Goal: Transaction & Acquisition: Purchase product/service

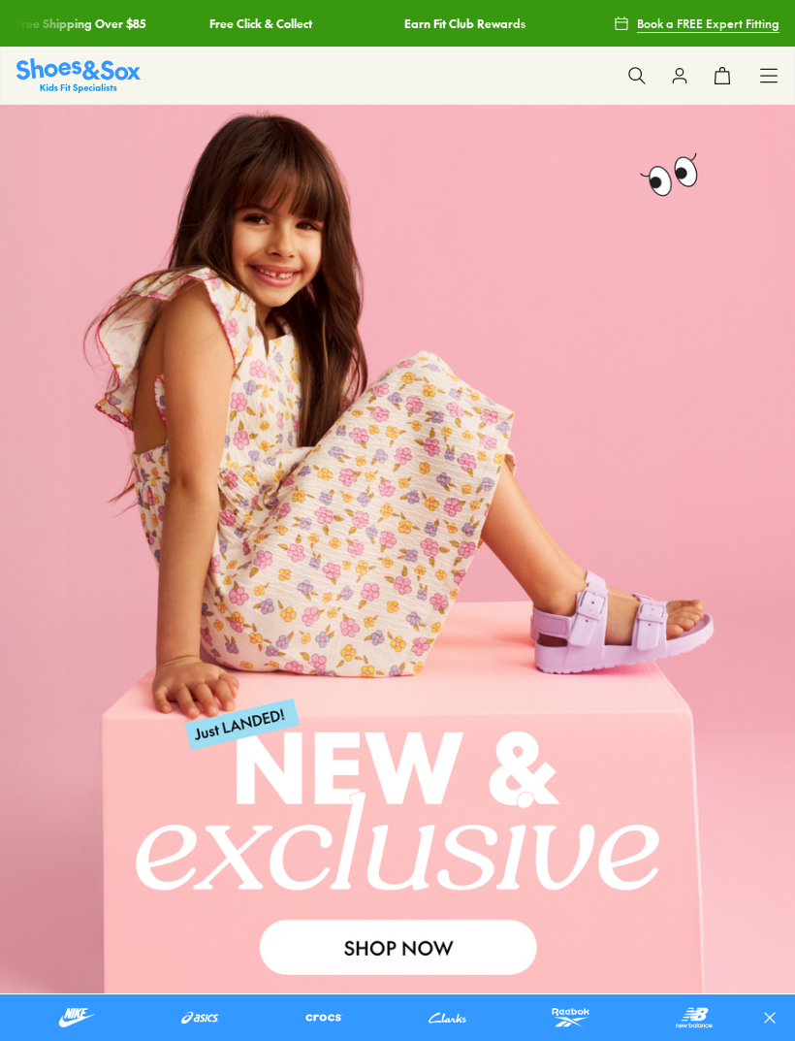
click at [770, 73] on icon at bounding box center [768, 75] width 19 height 19
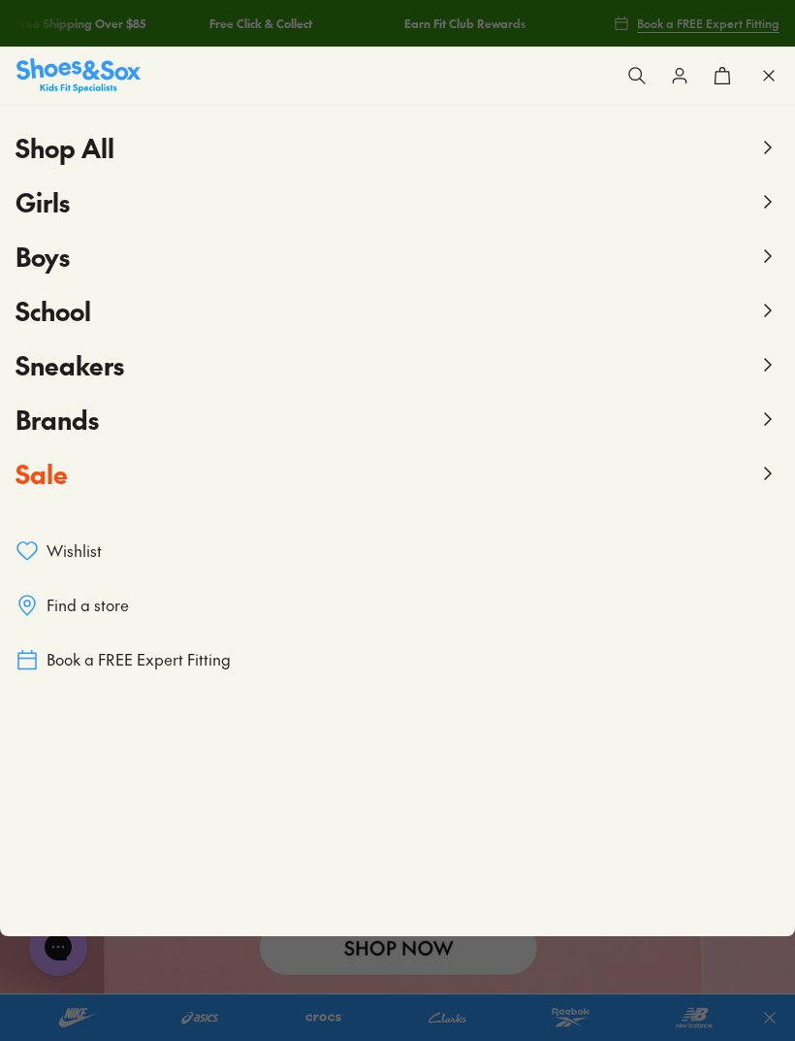
click at [763, 207] on icon at bounding box center [768, 201] width 23 height 23
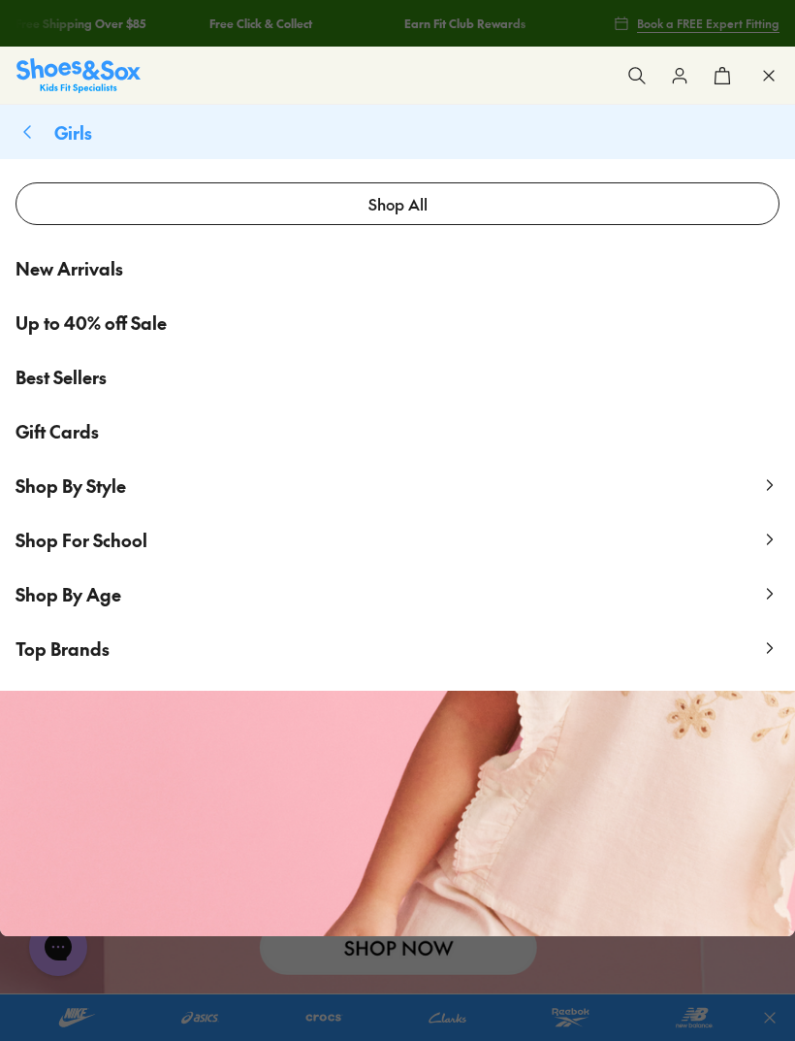
click at [44, 658] on span "Top Brands" at bounding box center [63, 648] width 94 height 24
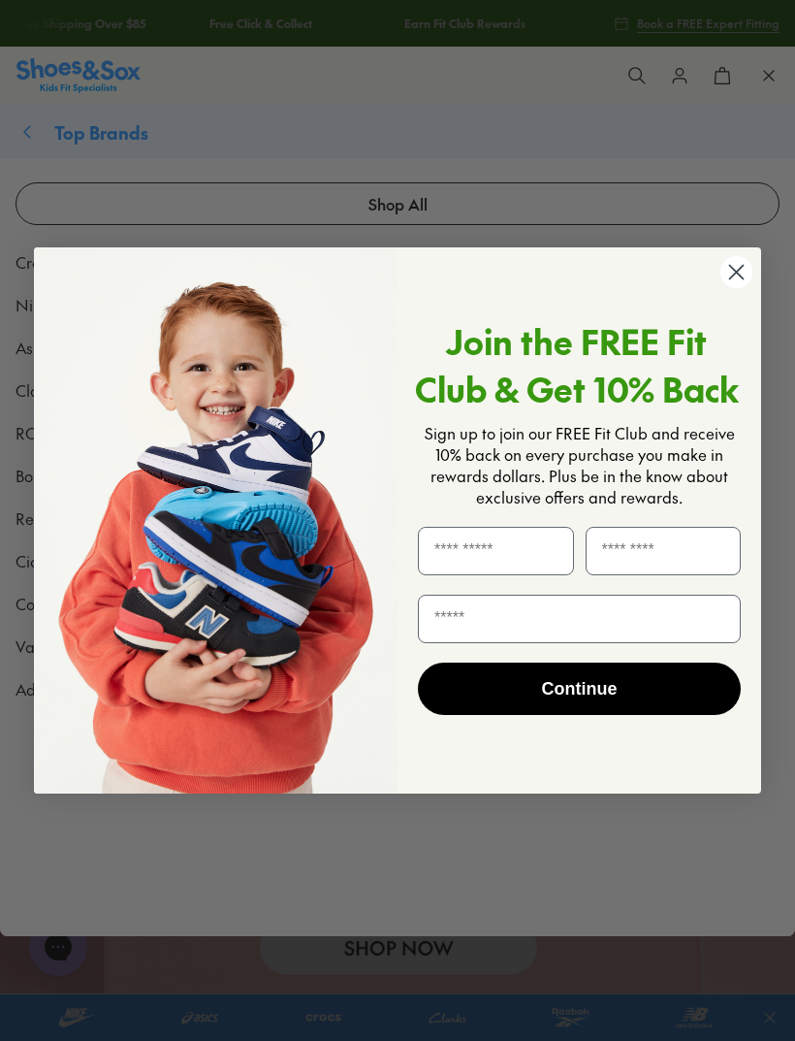
click at [743, 304] on div "Join the FREE Fit Club & Get 10% Back Sign up to join our FREE Fit Club and rec…" at bounding box center [572, 520] width 349 height 507
click at [745, 278] on circle "Close dialog" at bounding box center [737, 272] width 32 height 32
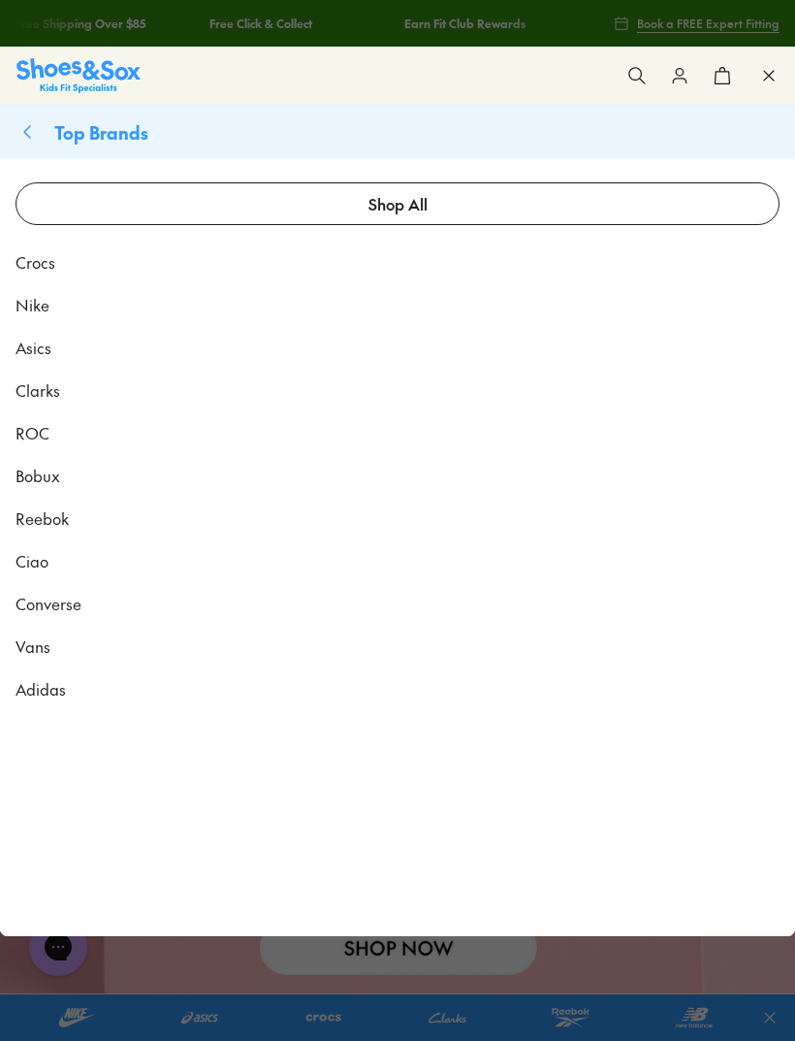
click at [39, 693] on span "Adidas" at bounding box center [41, 688] width 50 height 23
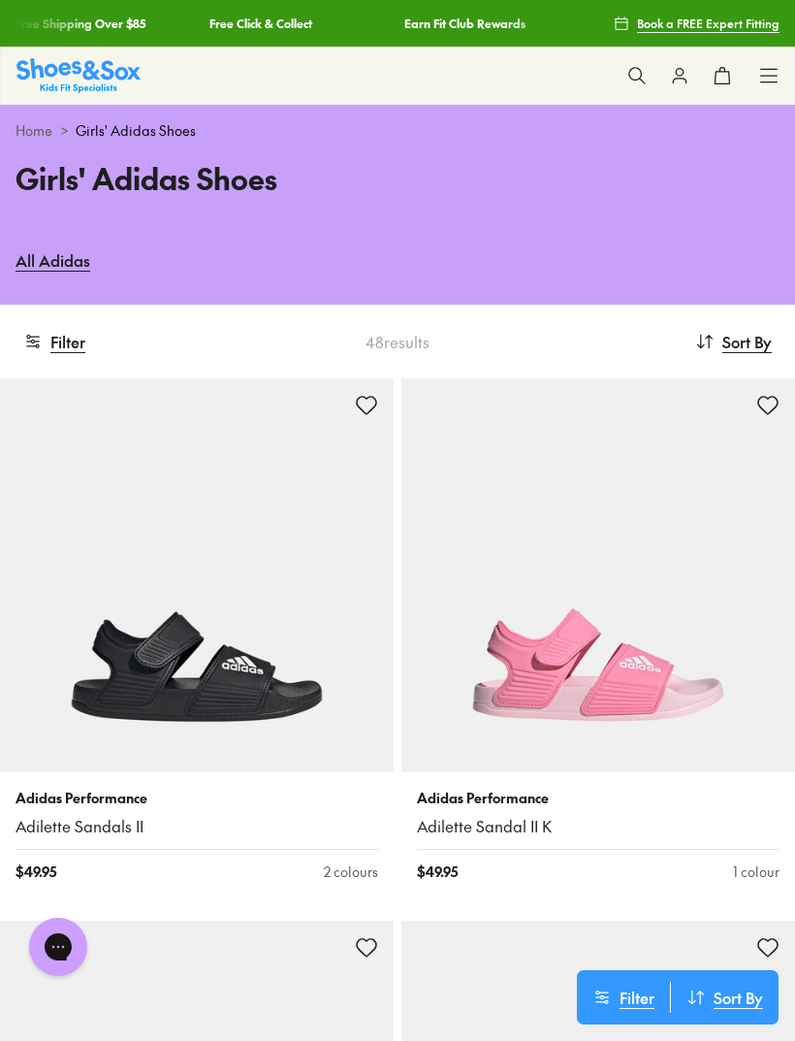
click at [775, 84] on icon at bounding box center [768, 75] width 19 height 19
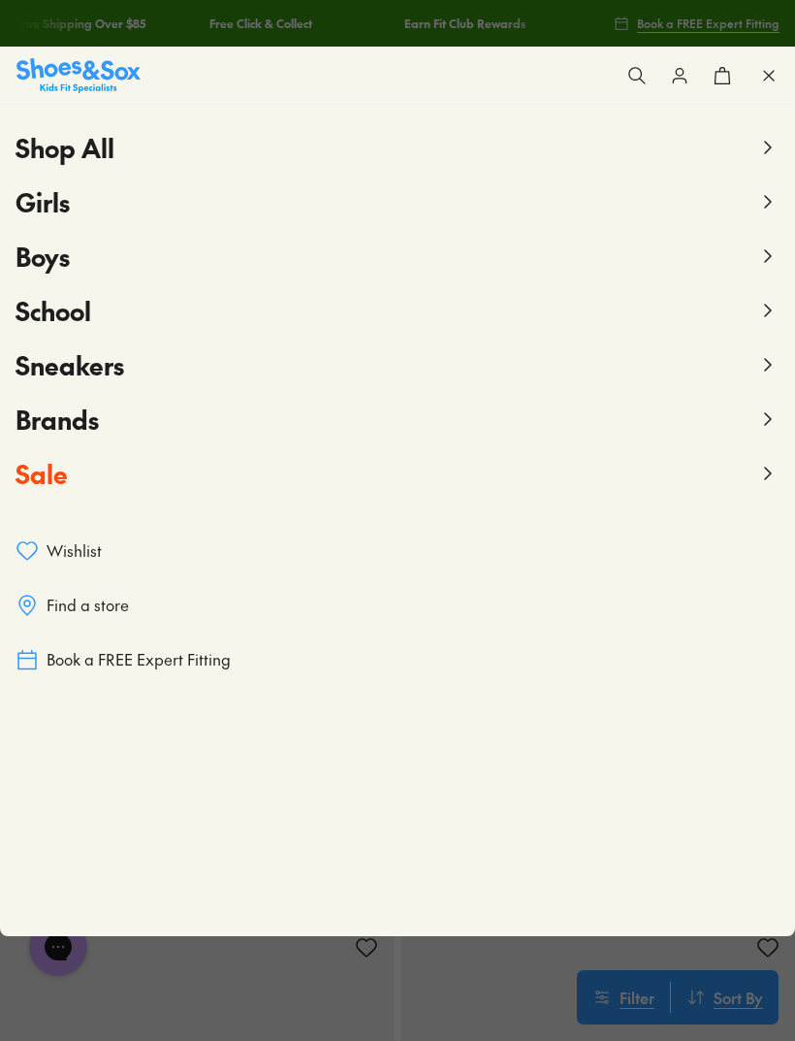
click at [51, 425] on span "Brands" at bounding box center [57, 419] width 83 height 35
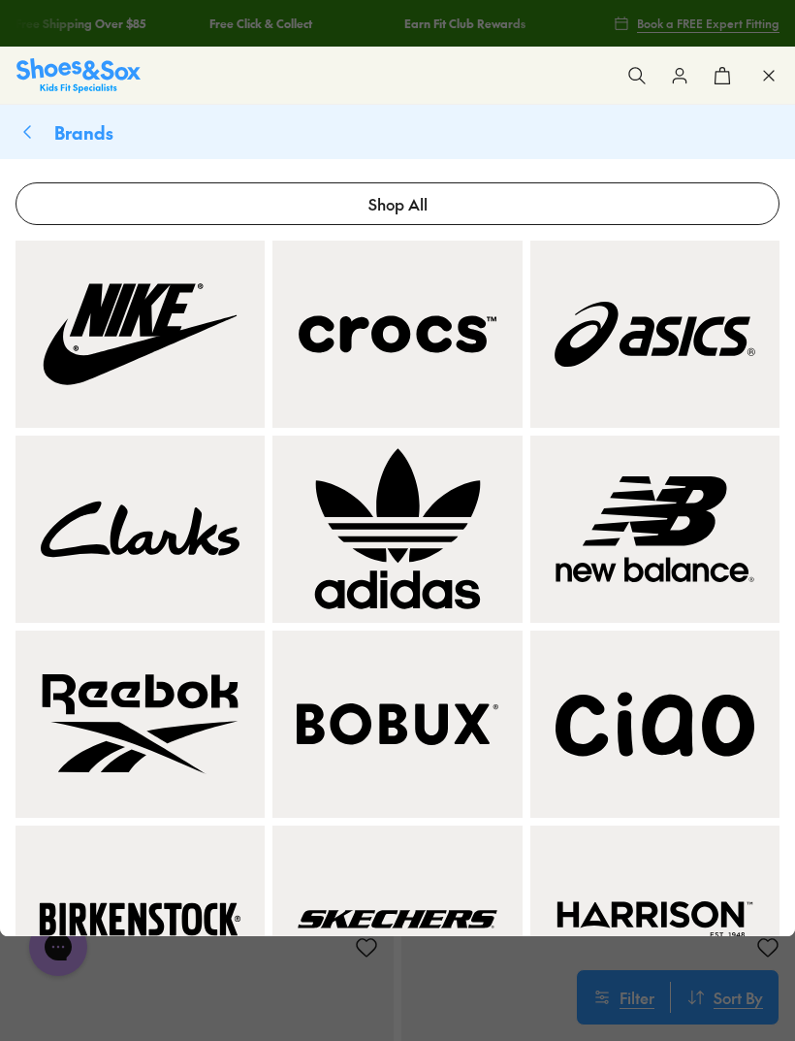
click at [105, 359] on img at bounding box center [140, 334] width 226 height 164
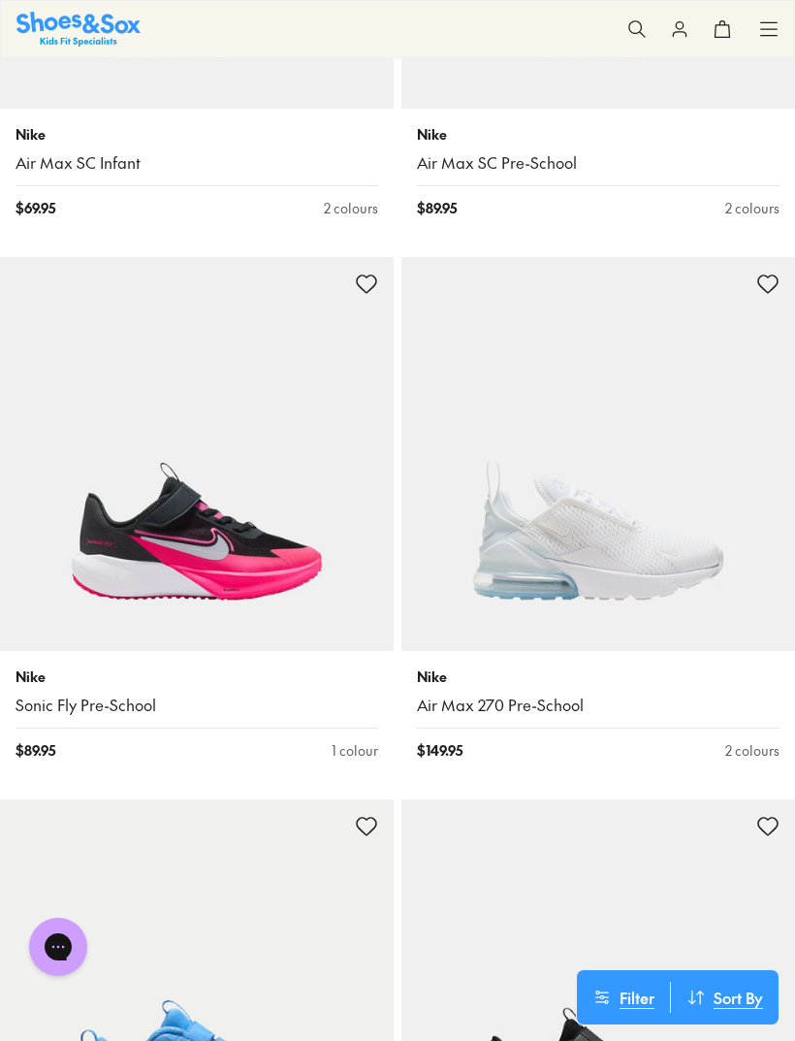
scroll to position [5629, 0]
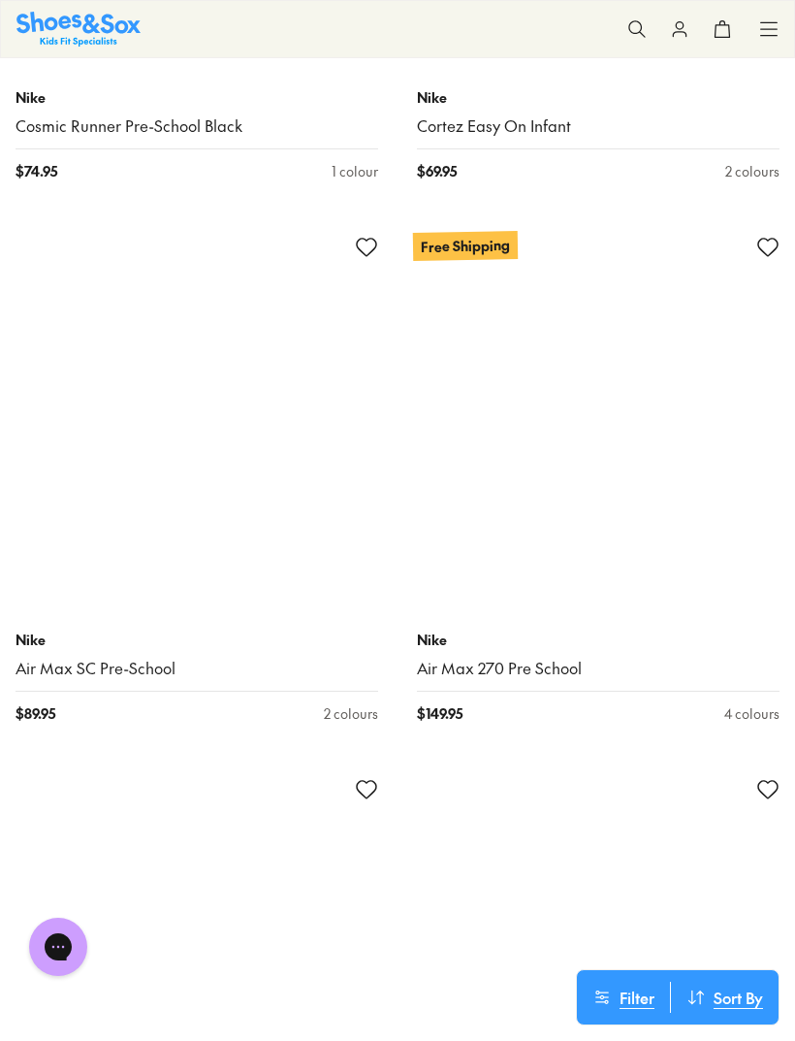
scroll to position [12171, 0]
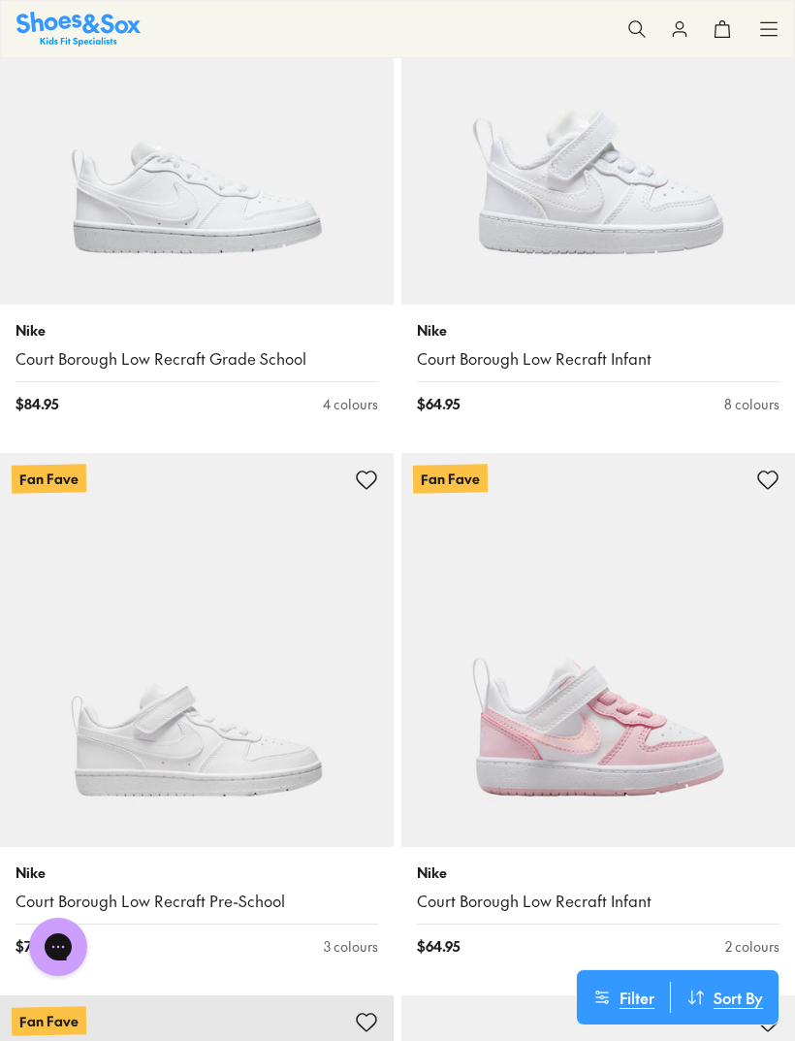
scroll to position [19526, 0]
